Goal: Transaction & Acquisition: Purchase product/service

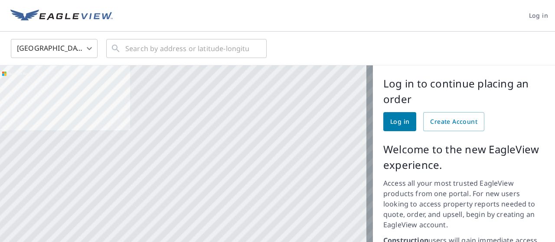
click at [390, 117] on span "Log in" at bounding box center [399, 122] width 19 height 11
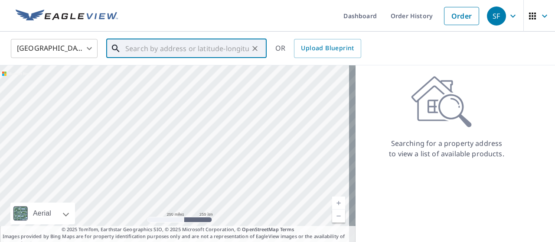
click at [130, 44] on input "text" at bounding box center [187, 48] width 124 height 24
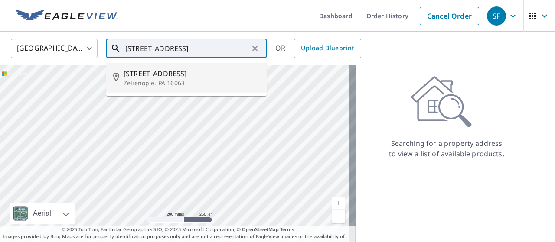
click at [133, 79] on span "207 Hillside Dr" at bounding box center [192, 74] width 136 height 10
type input "207 Hillside Dr Zelienople, PA 16063"
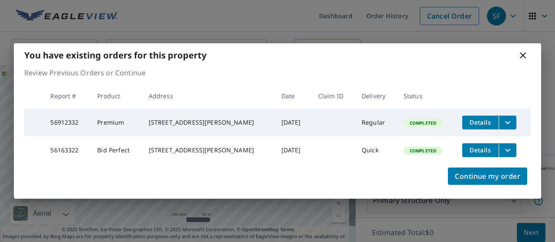
click at [522, 52] on icon at bounding box center [523, 55] width 6 height 6
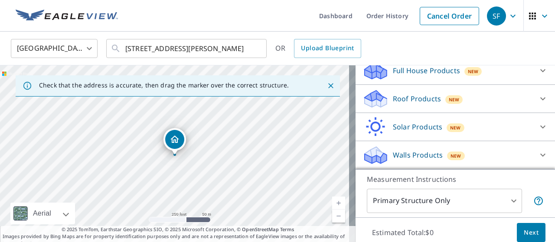
scroll to position [113, 0]
click at [538, 94] on icon at bounding box center [543, 99] width 10 height 10
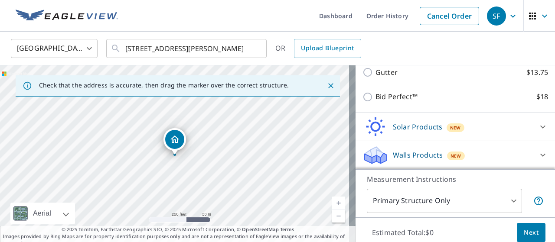
scroll to position [201, 0]
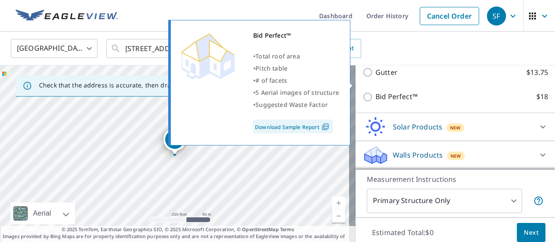
click at [363, 92] on input "Bid Perfect™ $18" at bounding box center [369, 97] width 13 height 10
checkbox input "true"
type input "1"
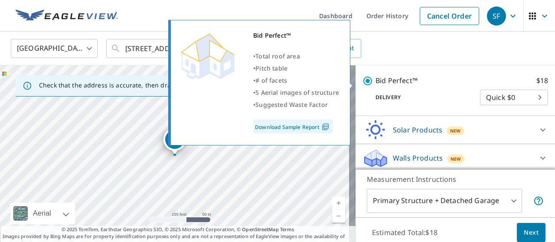
scroll to position [215, 0]
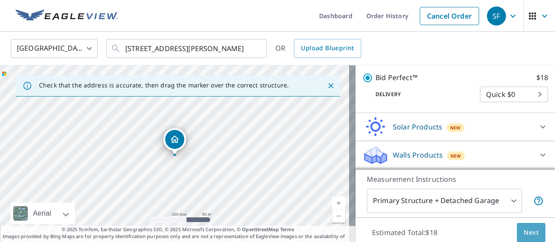
click at [517, 223] on button "Next" at bounding box center [531, 233] width 29 height 20
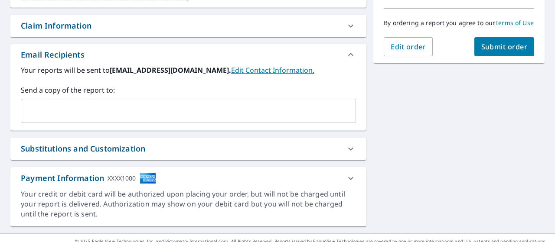
scroll to position [226, 0]
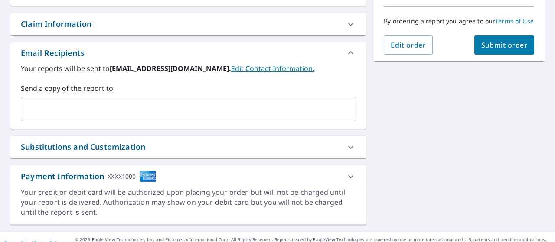
click at [108, 117] on input "text" at bounding box center [182, 109] width 314 height 16
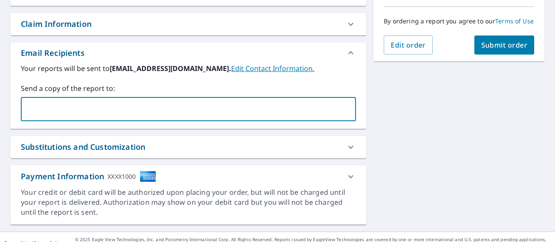
type input "nicklefcakis@pghfbi.com"
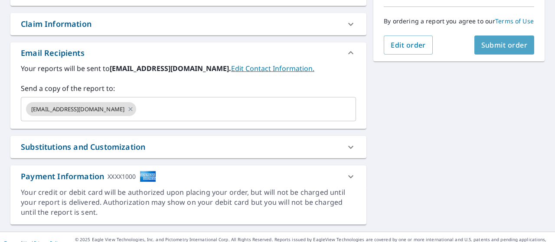
click at [504, 50] on span "Submit order" at bounding box center [504, 45] width 46 height 10
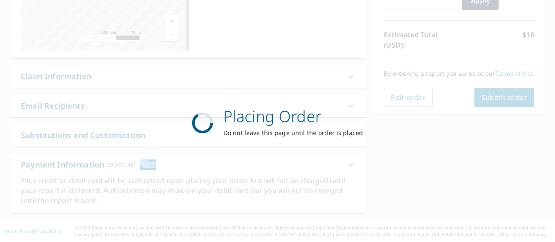
scroll to position [186, 0]
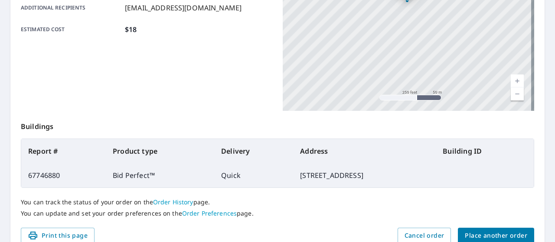
scroll to position [270, 0]
